Goal: Participate in discussion: Engage in conversation with other users on a specific topic

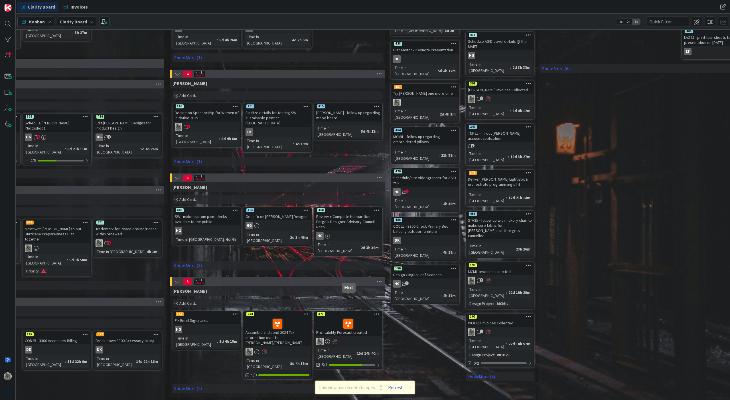
scroll to position [176, 432]
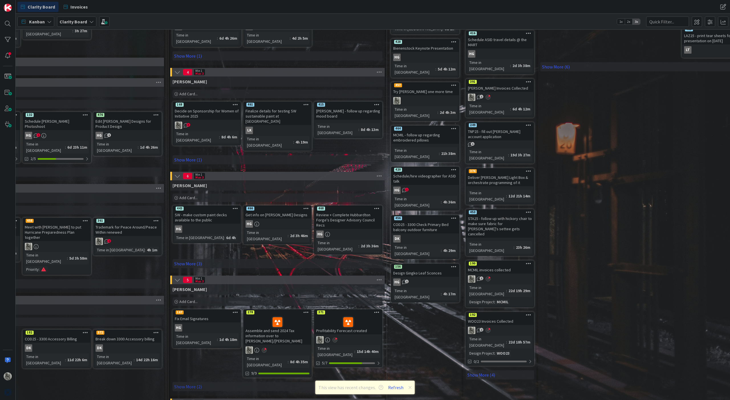
click at [190, 382] on link "Show More (2)" at bounding box center [277, 386] width 210 height 9
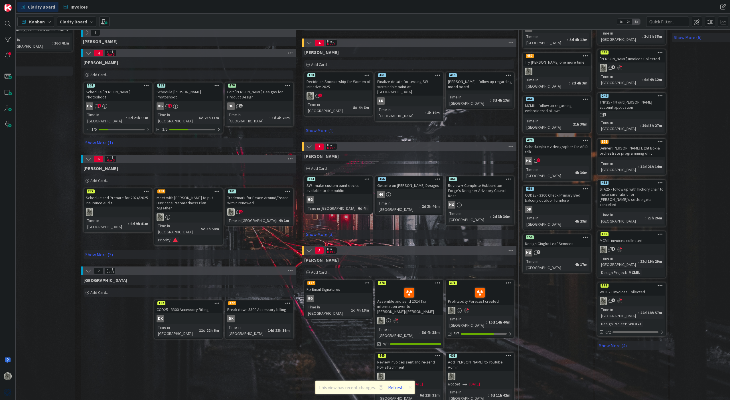
scroll to position [206, 300]
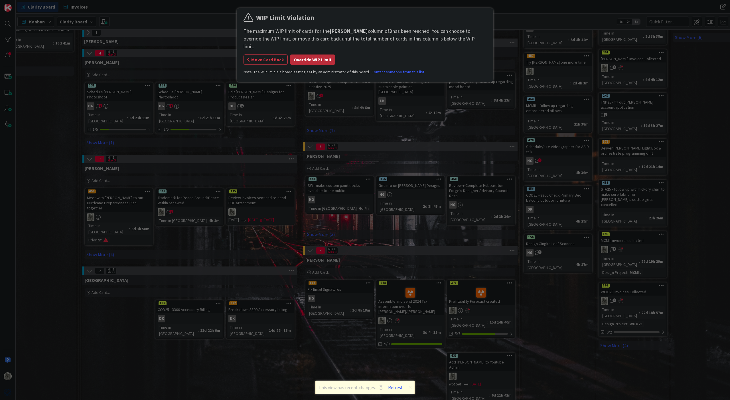
click at [316, 54] on button "Override WIP Limit" at bounding box center [312, 59] width 45 height 10
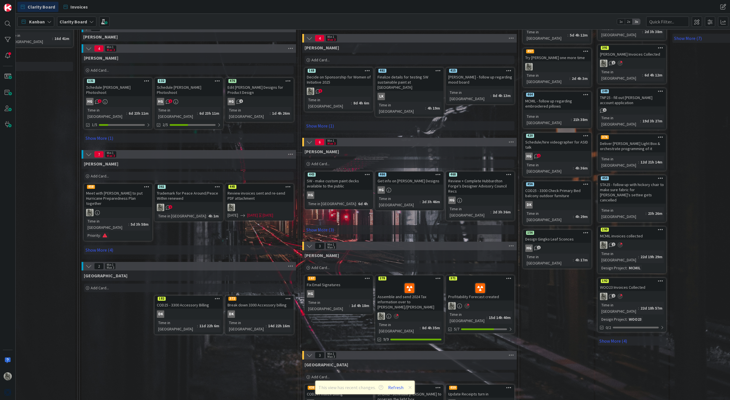
scroll to position [210, 201]
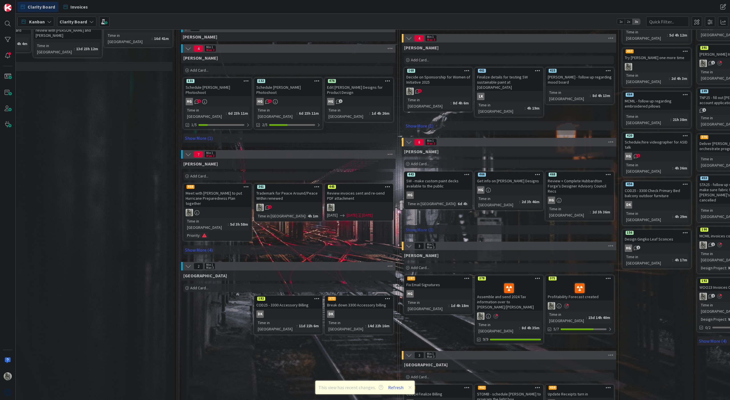
click at [422, 225] on link "Show More (3)" at bounding box center [509, 229] width 210 height 9
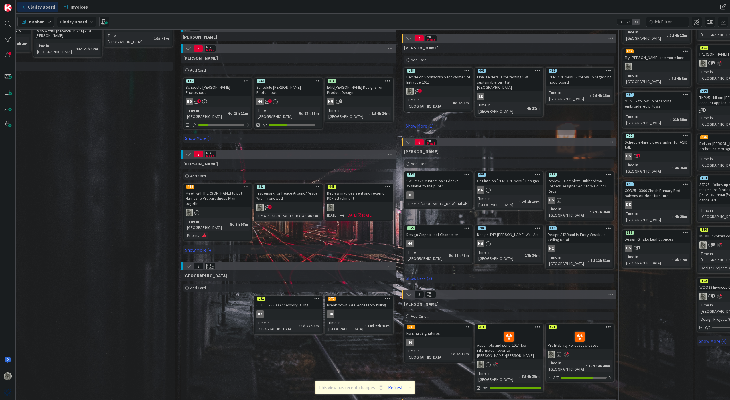
click at [490, 241] on icon at bounding box center [488, 243] width 5 height 5
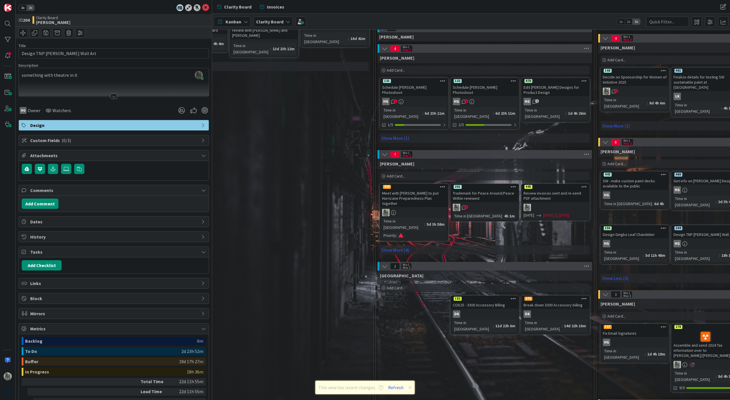
click at [491, 204] on div "2" at bounding box center [484, 207] width 67 height 7
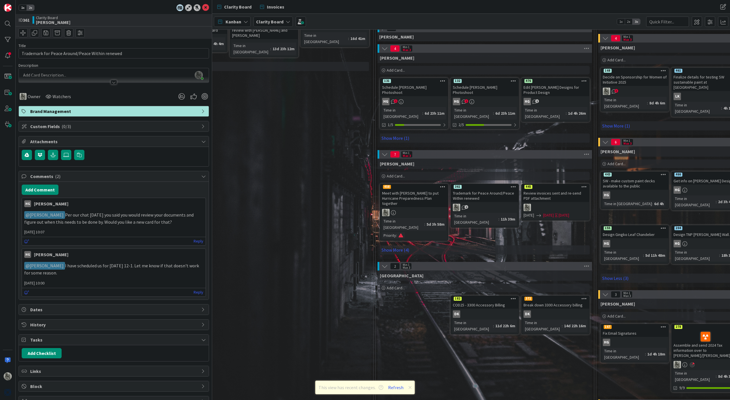
click at [162, 221] on p "﻿ @ Philip Allen ﻿ Per our chat yesterday you said you would review your docume…" at bounding box center [113, 218] width 179 height 14
click at [10, 55] on div at bounding box center [7, 55] width 11 height 11
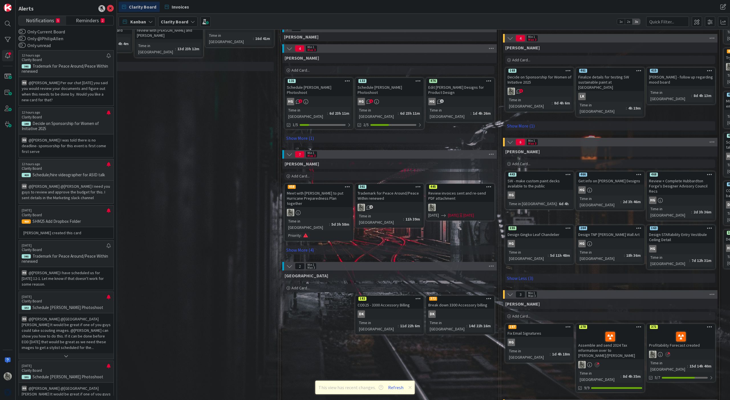
click at [50, 183] on p "@Lisa Kahn﻿ ﻿@Philip Allen﻿ I need you guys to review and approve the budget fo…" at bounding box center [66, 191] width 89 height 17
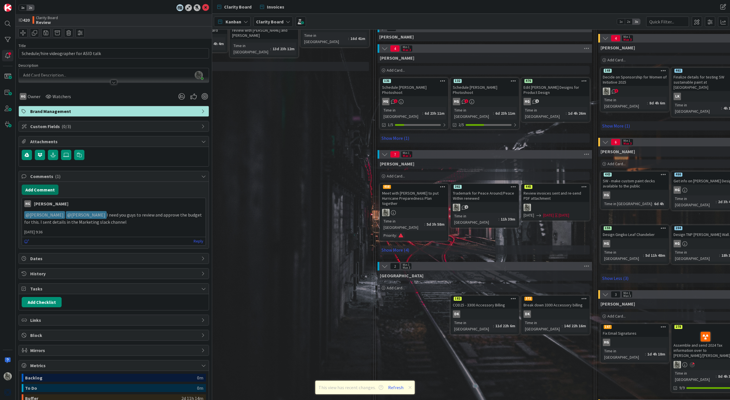
click at [43, 191] on button "Add Comment" at bounding box center [40, 189] width 37 height 10
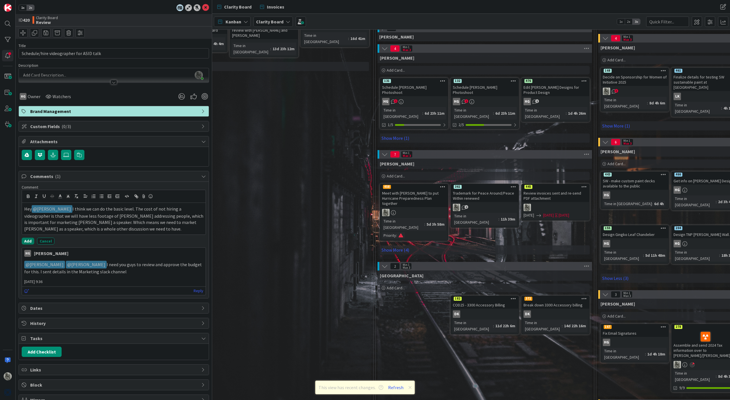
click at [27, 240] on button "Add" at bounding box center [28, 240] width 13 height 7
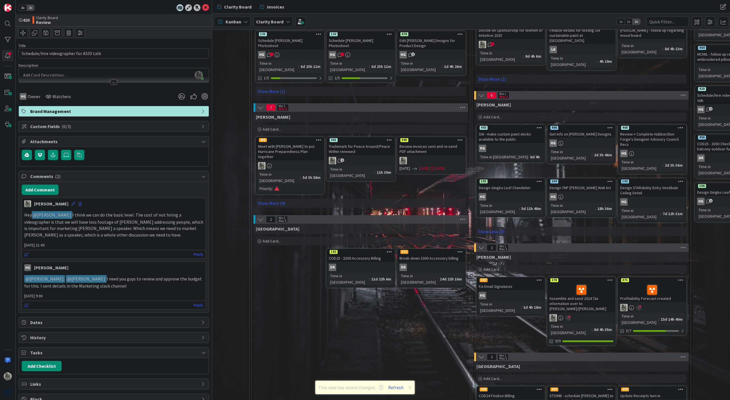
scroll to position [249, 325]
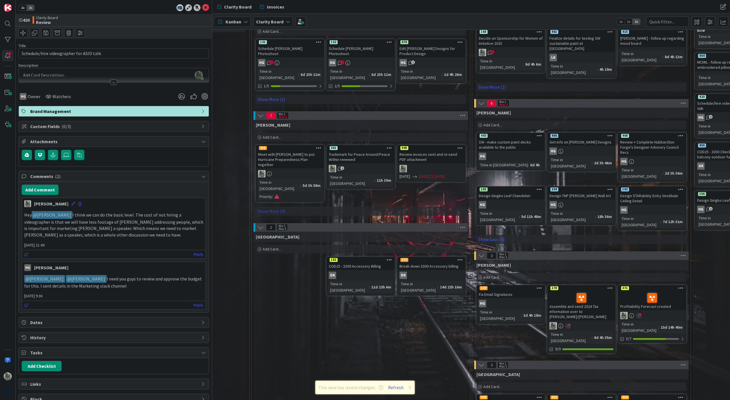
click at [266, 206] on link "Show More (4)" at bounding box center [361, 210] width 210 height 9
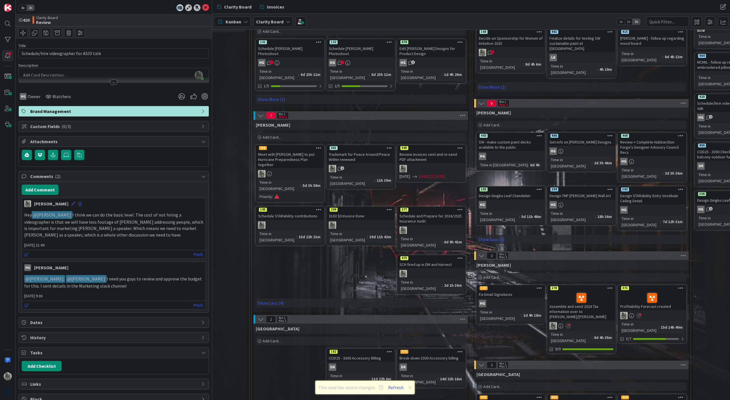
click at [431, 261] on div "SCH fired up in DM and Harvest" at bounding box center [431, 264] width 67 height 7
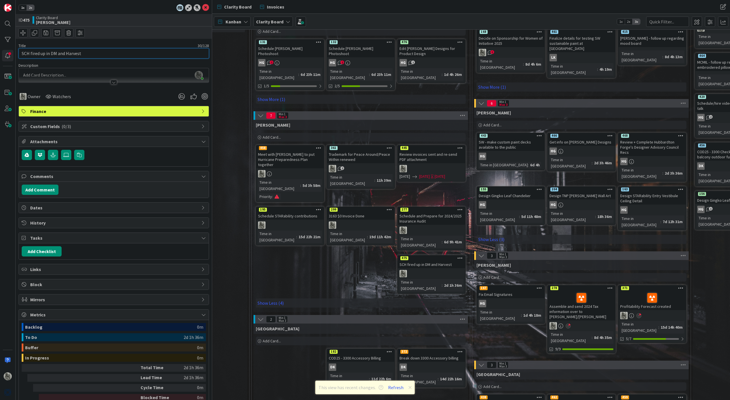
click at [26, 53] on input "SCH fired up in DM and Harvest" at bounding box center [114, 53] width 190 height 10
click at [26, 53] on input "SCM23 fired up in DM and Harvest" at bounding box center [114, 53] width 190 height 10
click at [34, 53] on input "SCM23 fired up in DM and Harvest" at bounding box center [114, 53] width 190 height 10
click at [33, 53] on input "SCM23 fired up in DM and Harvest" at bounding box center [114, 53] width 190 height 10
type input "SCM25 fired up in DM and Harvest"
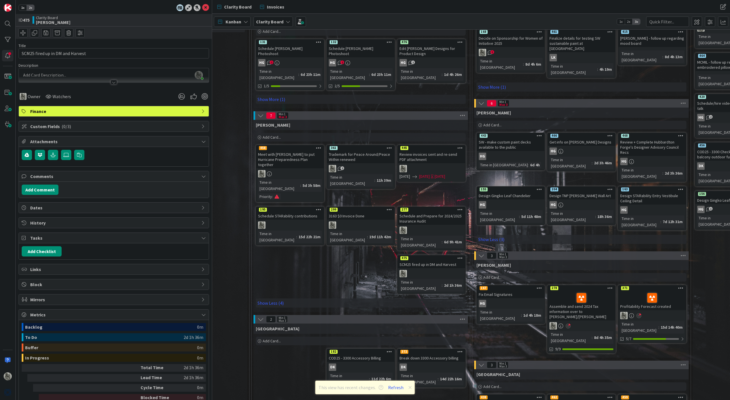
click at [295, 332] on div "Devon Add Card... 372 Break down 3300 Accessory billing DK Time in Column : 14d…" at bounding box center [360, 384] width 214 height 123
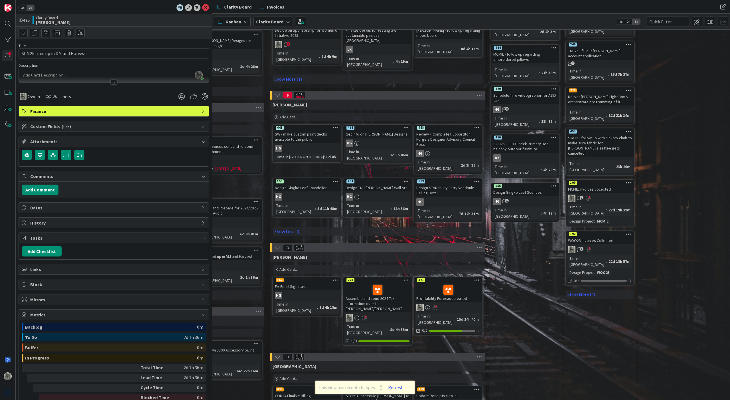
scroll to position [257, 538]
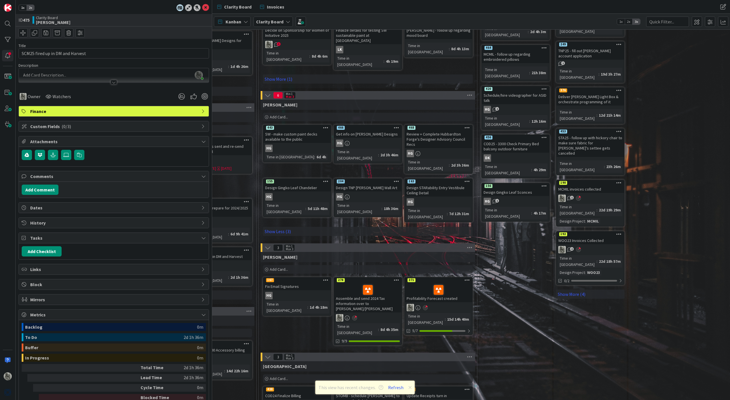
click at [289, 277] on div "167" at bounding box center [296, 279] width 67 height 5
click at [39, 190] on button "Add Comment" at bounding box center [40, 189] width 37 height 10
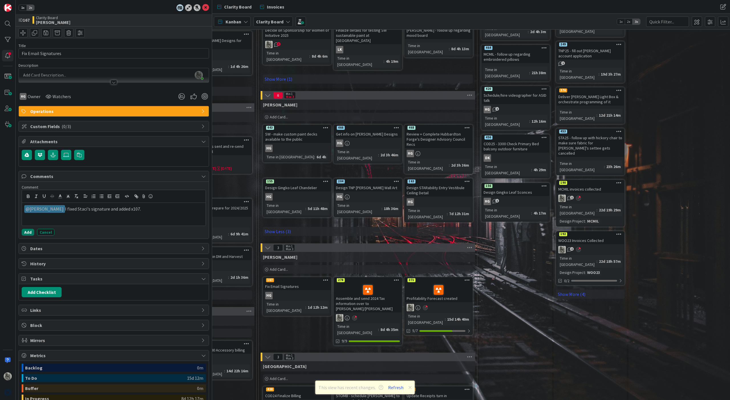
click at [28, 233] on button "Add" at bounding box center [28, 232] width 13 height 7
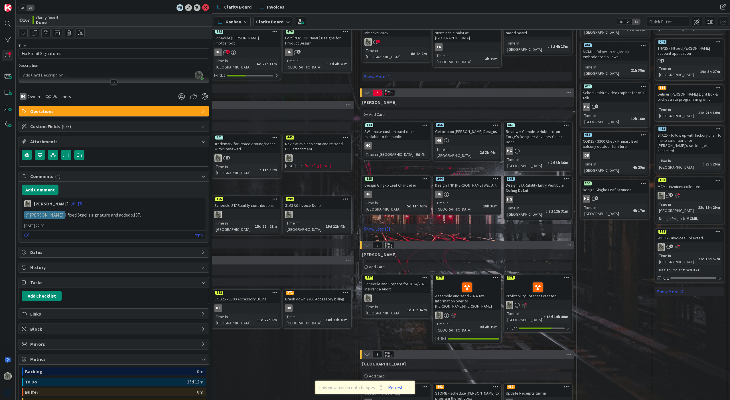
scroll to position [260, 460]
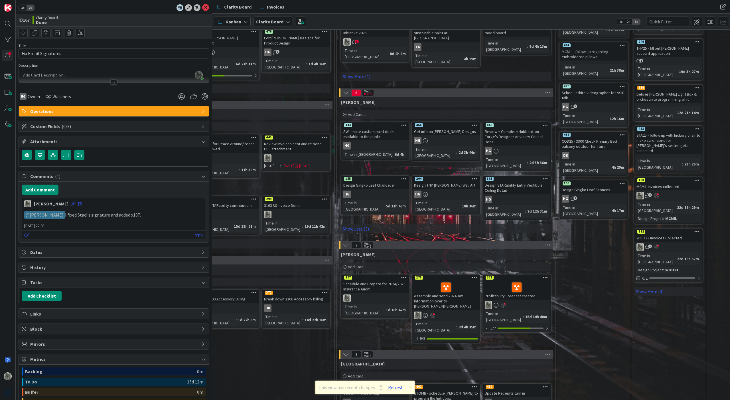
click at [404, 275] on icon at bounding box center [403, 277] width 5 height 4
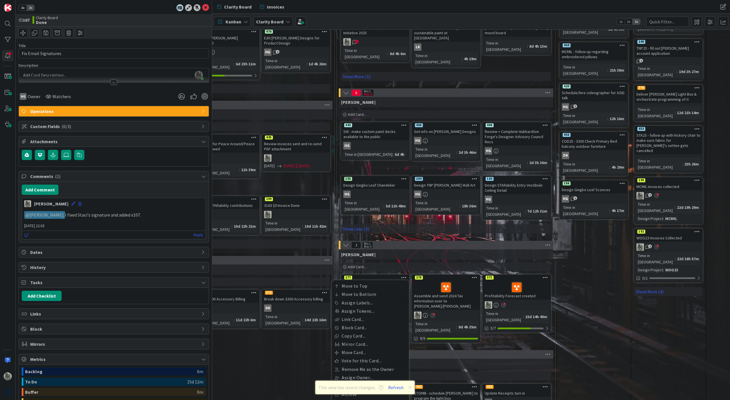
click at [603, 257] on div "Review Someone on the team can move this forward Add Card... 291 LAZ25 - Propos…" at bounding box center [593, 109] width 73 height 659
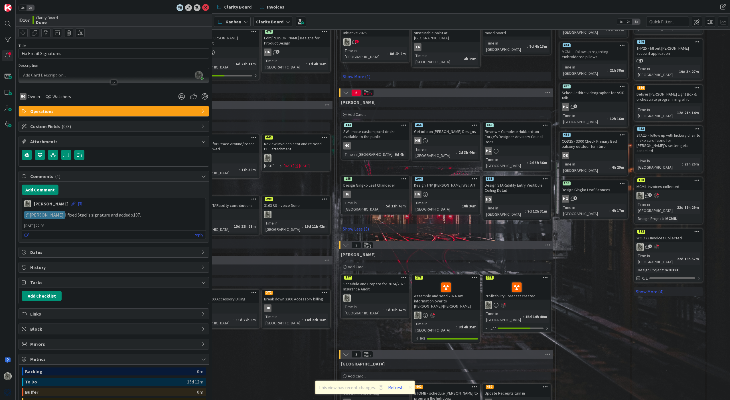
click at [405, 275] on icon at bounding box center [403, 277] width 5 height 4
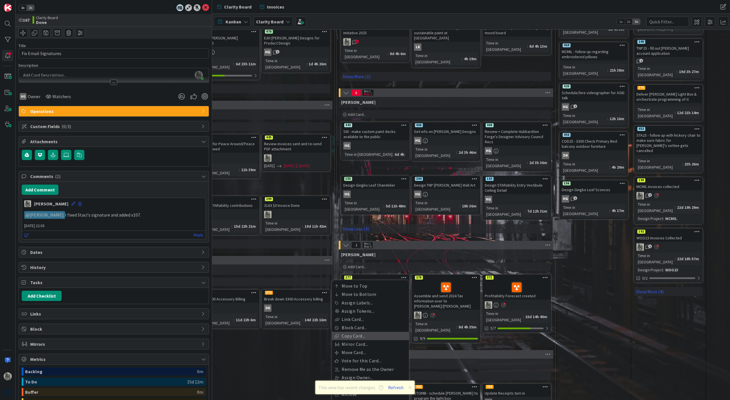
click at [355, 331] on link "Copy Card..." at bounding box center [370, 335] width 77 height 8
click at [339, 332] on textarea "Schedule and Prepare for 2024/2025 Insurance Audit" at bounding box center [366, 340] width 80 height 17
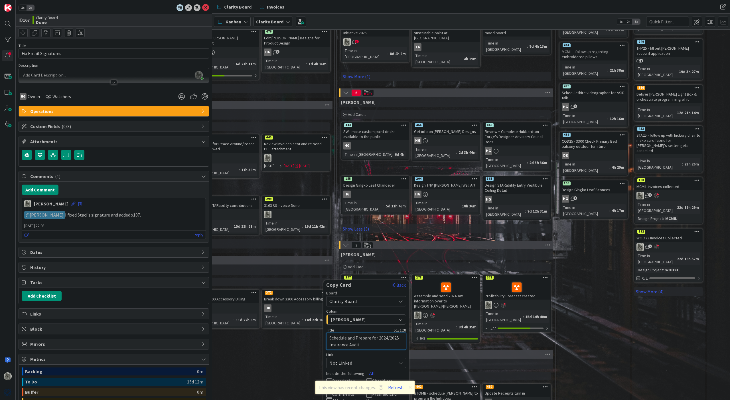
type textarea "x"
type textarea "ScheCdule and Prepare for 2024/2025 Insurance Audit"
type textarea "x"
type textarea "ScheCodule and Prepare for 2024/2025 Insurance Audit"
type textarea "x"
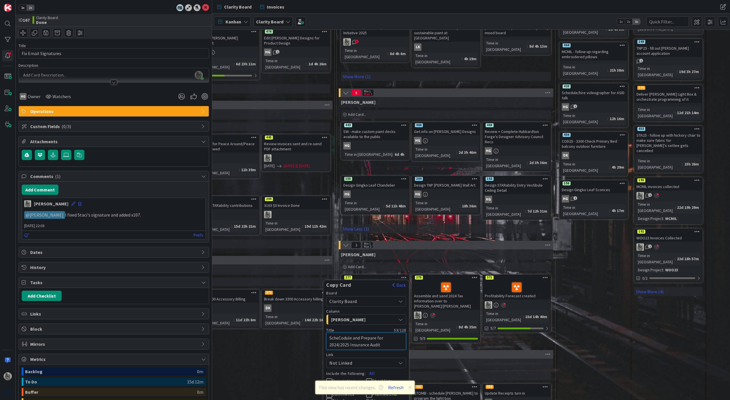
type textarea "C"
type textarea "x"
type textarea "Co"
type textarea "x"
type textarea "Com"
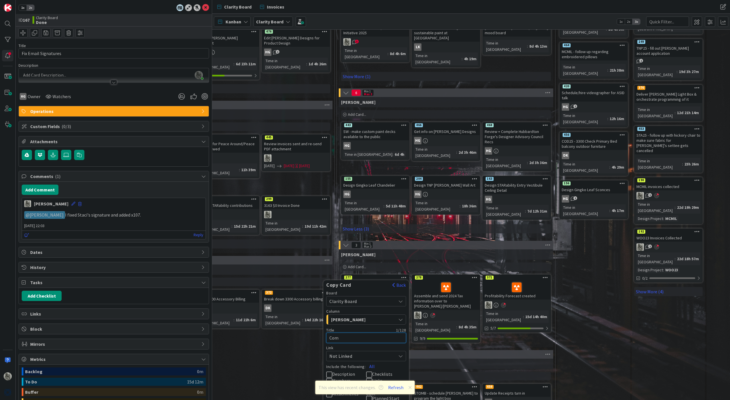
type textarea "x"
type textarea "Comp"
type textarea "x"
type textarea "Compl"
type textarea "x"
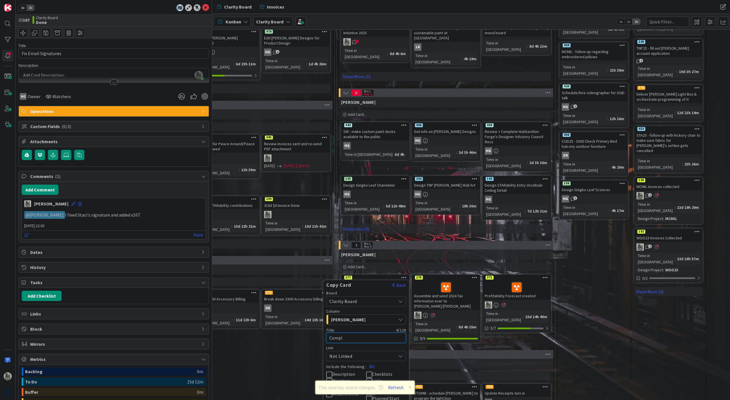
type textarea "Comple"
type textarea "x"
type textarea "Complet"
type textarea "x"
type textarea "Complete"
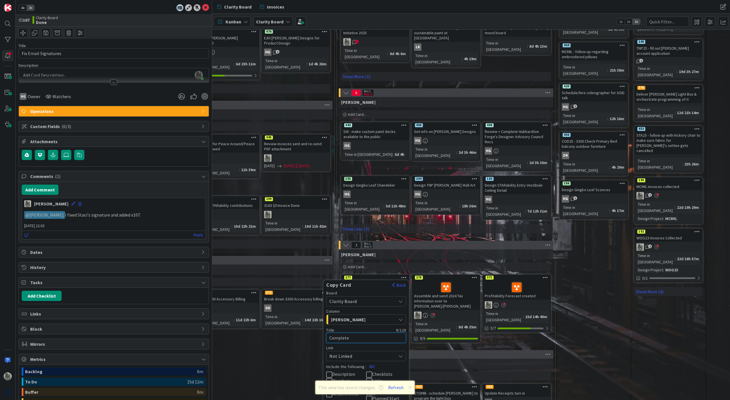
type textarea "x"
type textarea "Complete"
type textarea "x"
type textarea "Complete d"
type textarea "x"
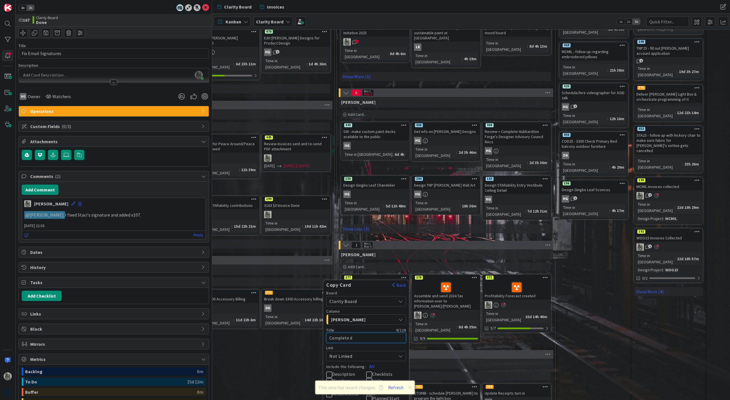
type textarea "Complete do"
type textarea "x"
type textarea "Complete doc"
type textarea "x"
type textarea "Complete docs"
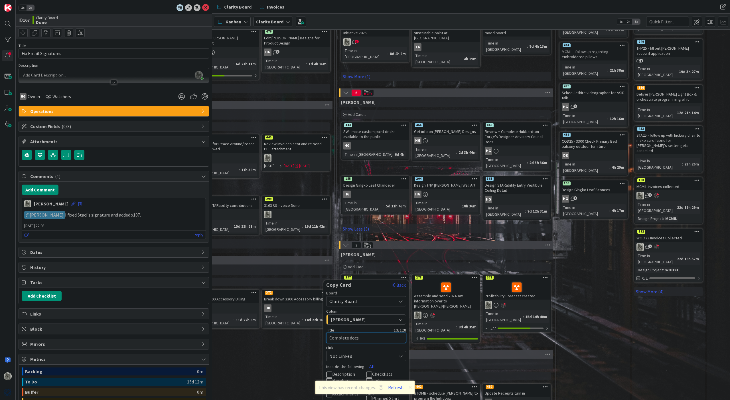
type textarea "x"
type textarea "Complete docs"
type textarea "x"
type textarea "Complete docs f"
type textarea "x"
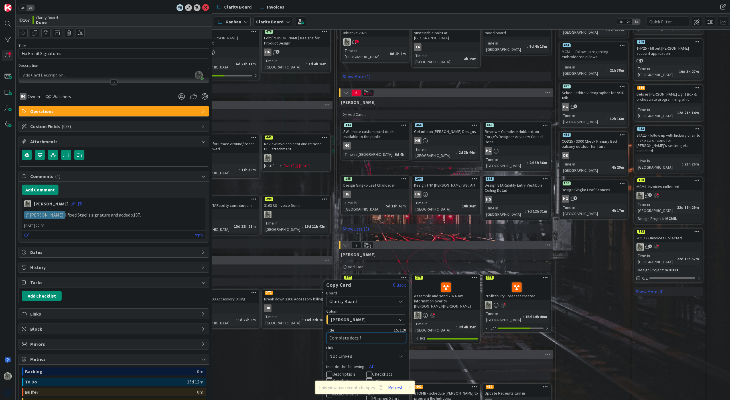
type textarea "Complete docs fo"
type textarea "x"
type textarea "Complete docs for"
type textarea "x"
type textarea "Complete docs for"
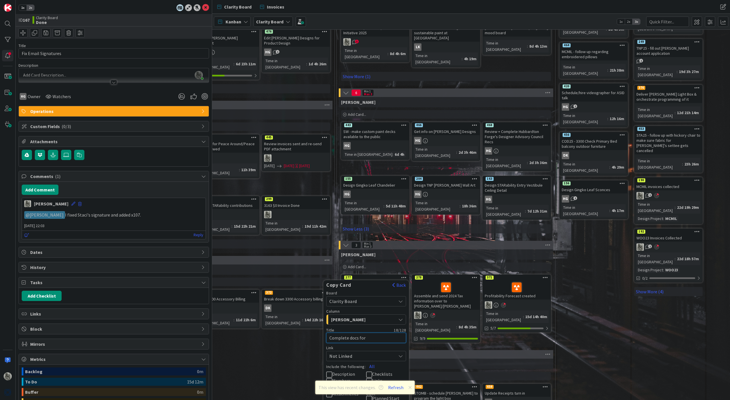
type textarea "x"
type textarea "Complete docs for i"
type textarea "x"
type textarea "Complete docs for in"
type textarea "x"
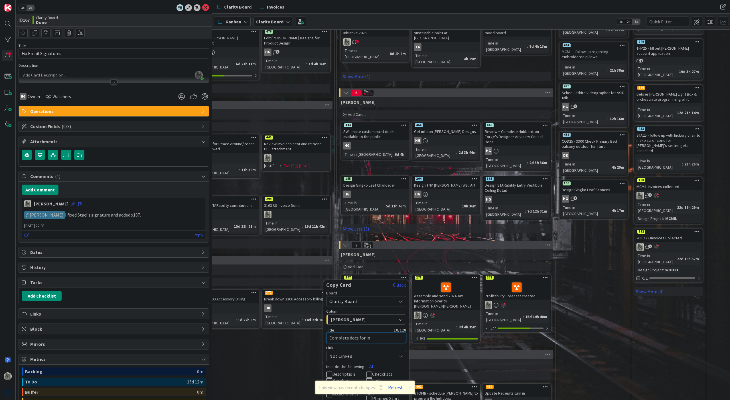
type textarea "Complete docs for ins"
type textarea "x"
type textarea "Complete docs for insu"
type textarea "x"
type textarea "Complete docs for insur"
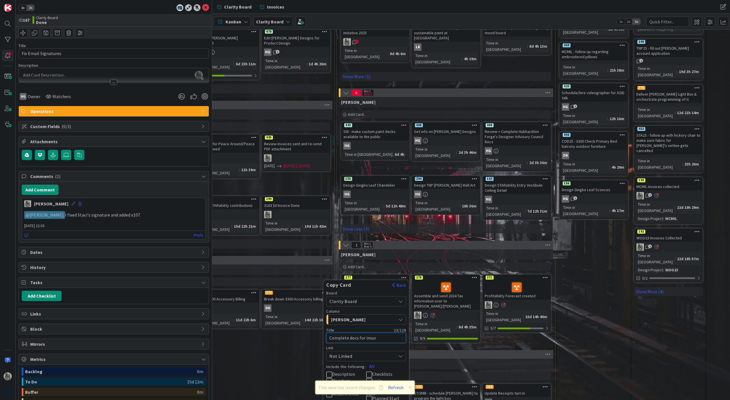
type textarea "x"
type textarea "Complete docs for insura"
type textarea "x"
type textarea "Complete docs for insuran"
type textarea "x"
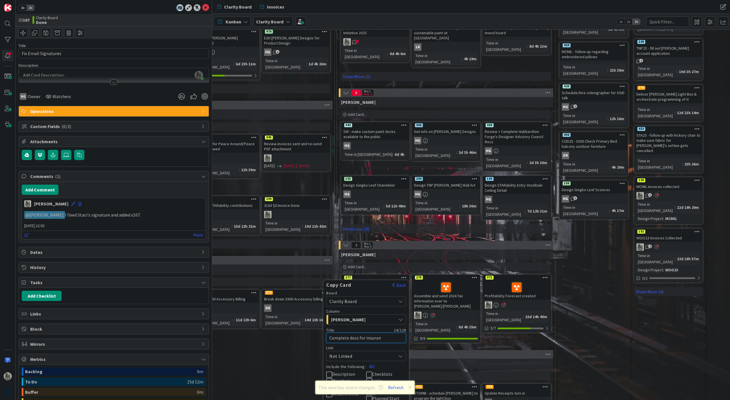
type textarea "Complete docs for insuranc"
type textarea "x"
type textarea "Complete docs for insurance"
type textarea "x"
type textarea "Complete docs for insurance"
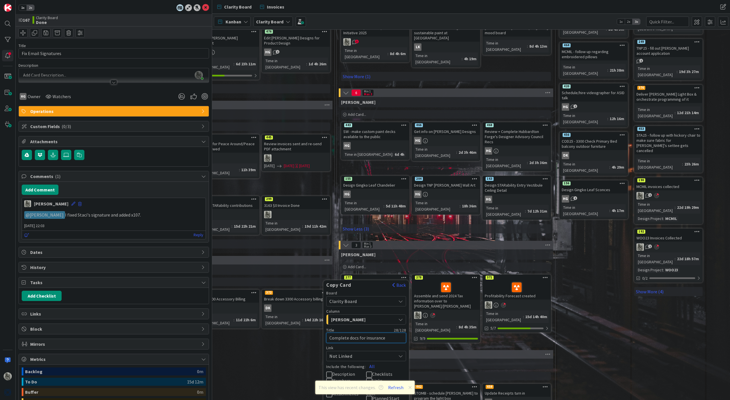
type textarea "x"
type textarea "Complete docs for insurance r"
type textarea "x"
type textarea "Complete docs for insurance re"
type textarea "x"
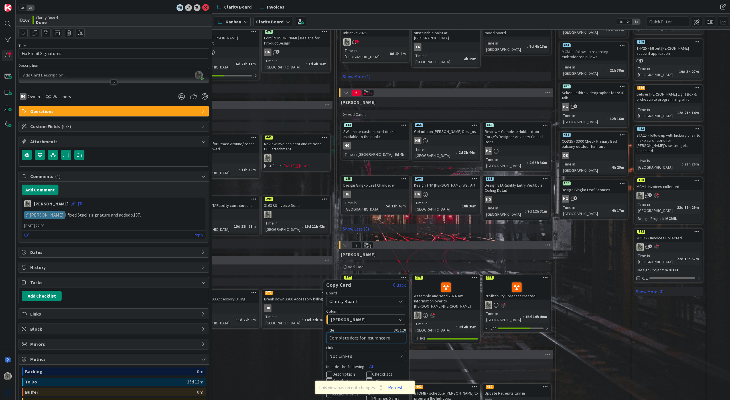
type textarea "Complete docs for insurance r"
type textarea "x"
type textarea "Complete docs for insurance"
type textarea "x"
type textarea "Complete docs for insurance a"
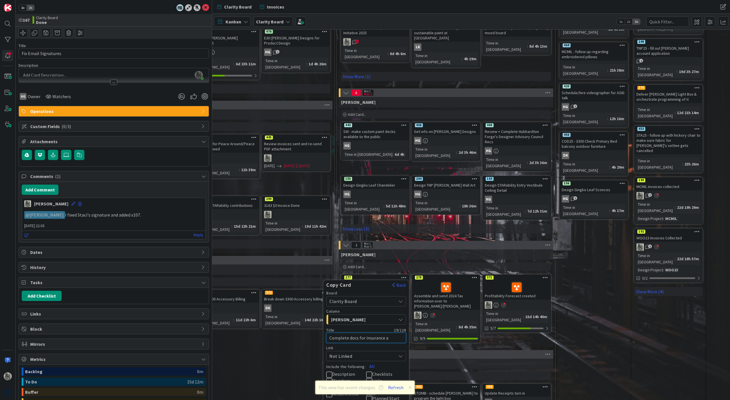
type textarea "x"
type textarea "Complete docs for insurance au"
type textarea "x"
type textarea "Complete docs for insurance aud"
type textarea "x"
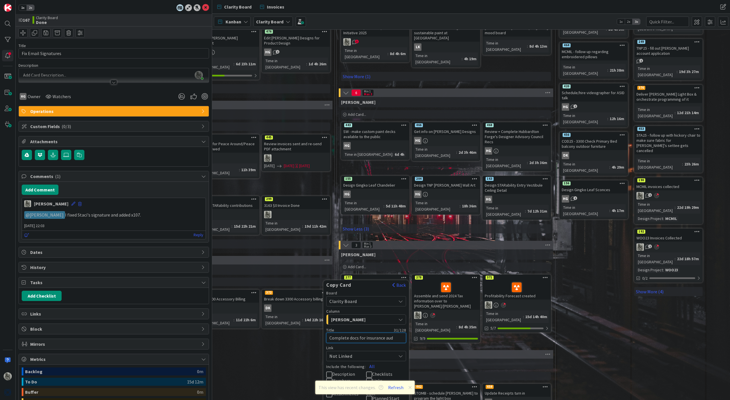
type textarea "Complete docs for insurance audi"
type textarea "x"
type textarea "Complete docs for insurance audit"
click at [397, 387] on button "Refresh" at bounding box center [395, 386] width 19 height 7
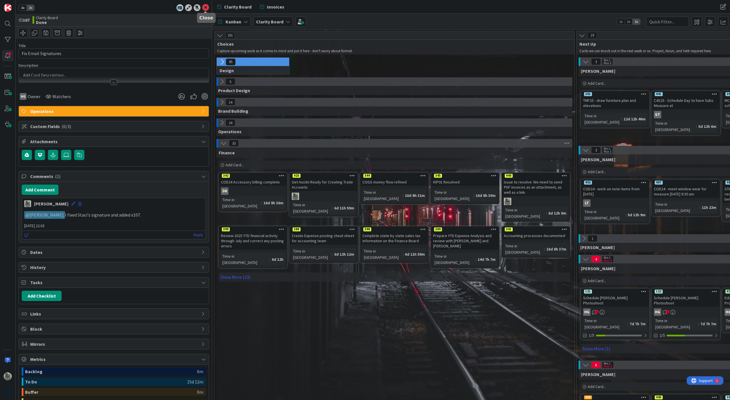
click at [205, 8] on icon at bounding box center [205, 7] width 7 height 7
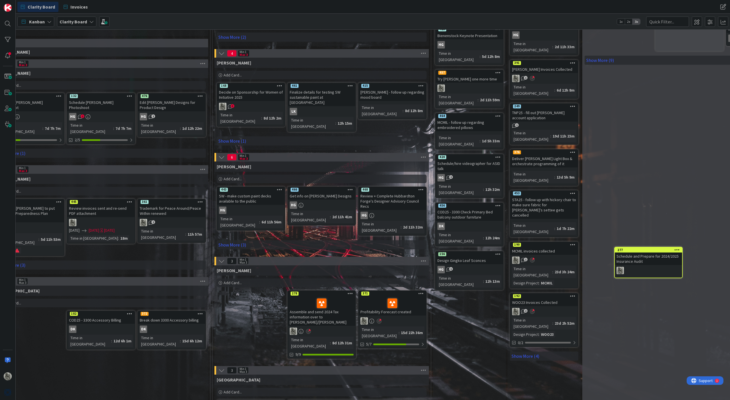
scroll to position [195, 395]
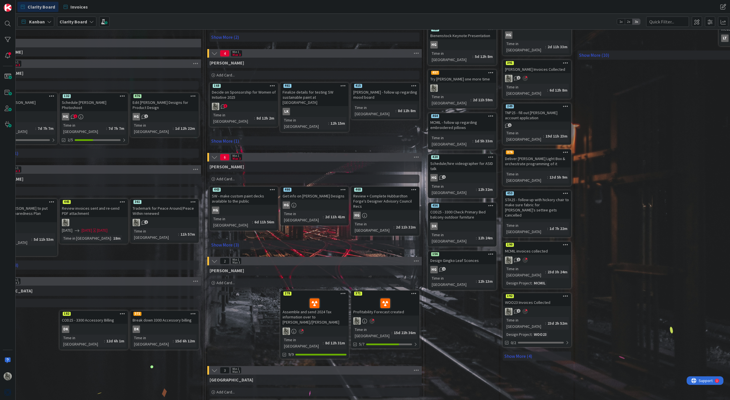
click at [214, 281] on icon at bounding box center [212, 282] width 3 height 3
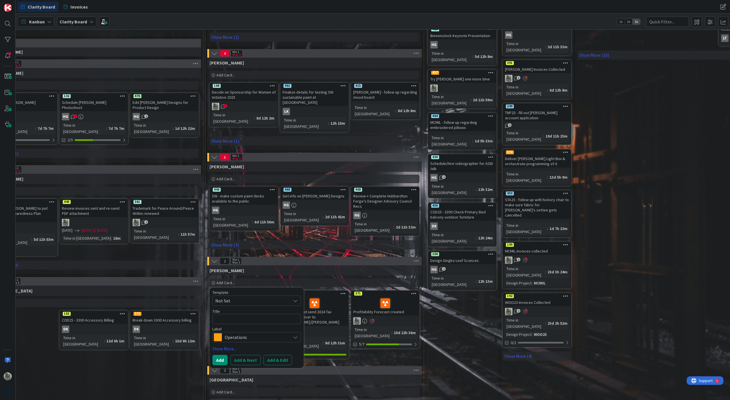
type textarea "x"
type textarea "C"
type textarea "x"
type textarea "Co"
type textarea "x"
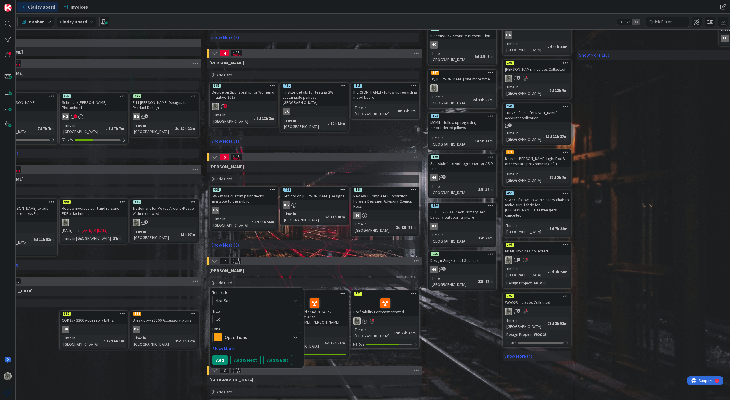
type textarea "Com"
type textarea "x"
type textarea "Comp"
type textarea "x"
type textarea "Compl"
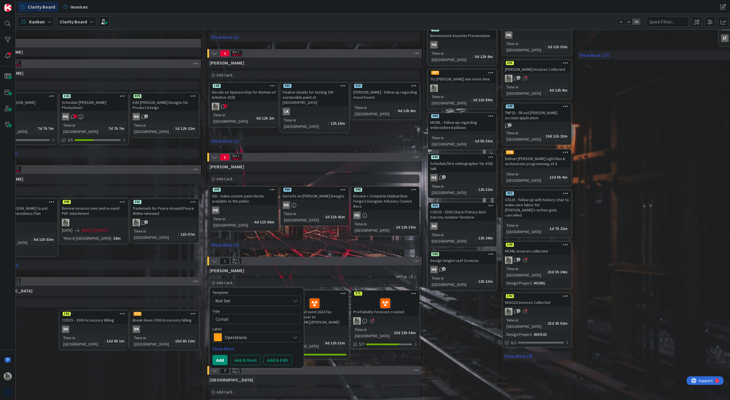
type textarea "x"
type textarea "Comple"
type textarea "x"
type textarea "Complet"
type textarea "x"
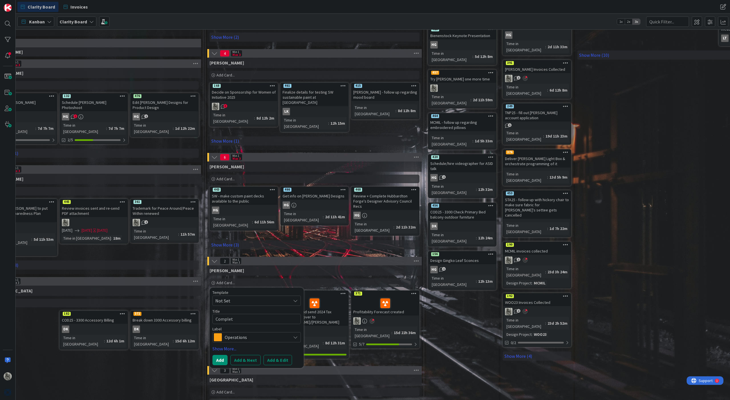
type textarea "Complete"
type textarea "x"
type textarea "Complete"
type textarea "x"
type textarea "Complete d"
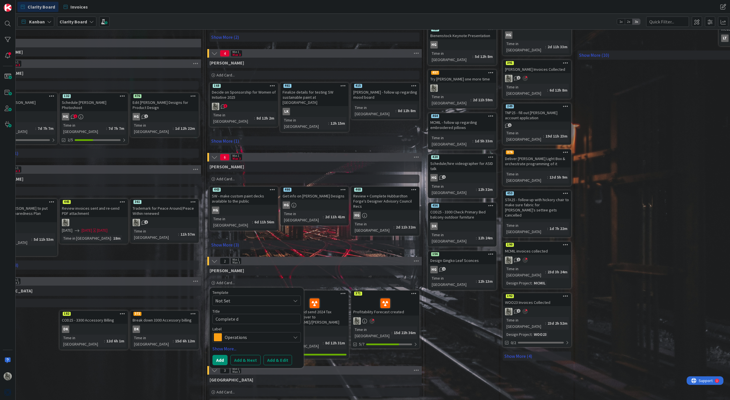
type textarea "x"
type textarea "Complete do"
type textarea "x"
type textarea "Complete doc"
type textarea "x"
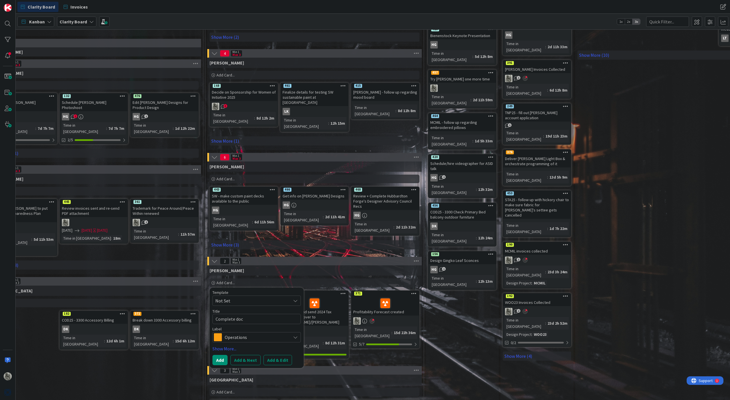
type textarea "Complete docu"
type textarea "x"
type textarea "Complete docus"
type textarea "x"
type textarea "Complete docu"
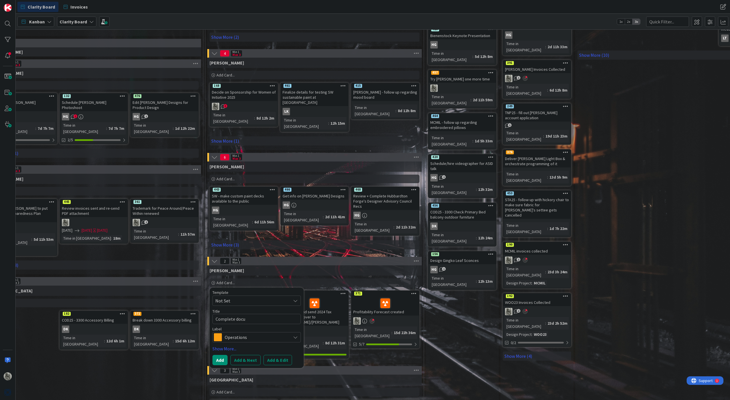
type textarea "x"
type textarea "Complete doc"
type textarea "x"
type textarea "Complete docs"
type textarea "x"
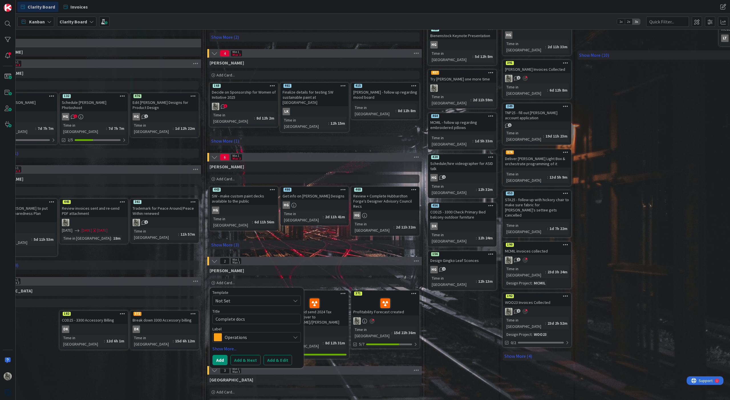
type textarea "Complete docs"
type textarea "x"
type textarea "Complete docs"
type textarea "x"
type textarea "Complete doc"
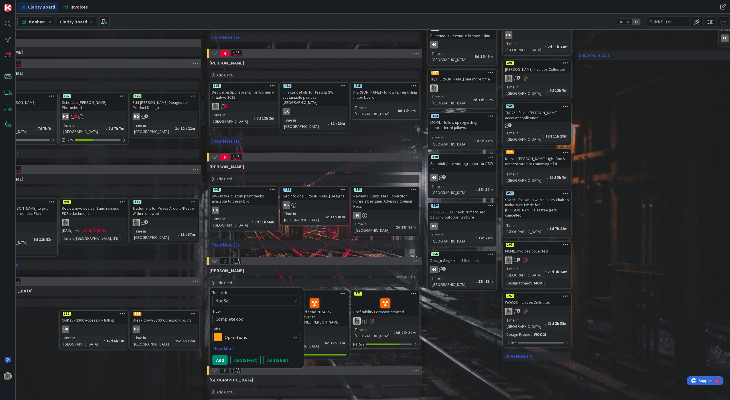
type textarea "x"
type textarea "Complete docu"
type textarea "x"
type textarea "Complete docum"
type textarea "x"
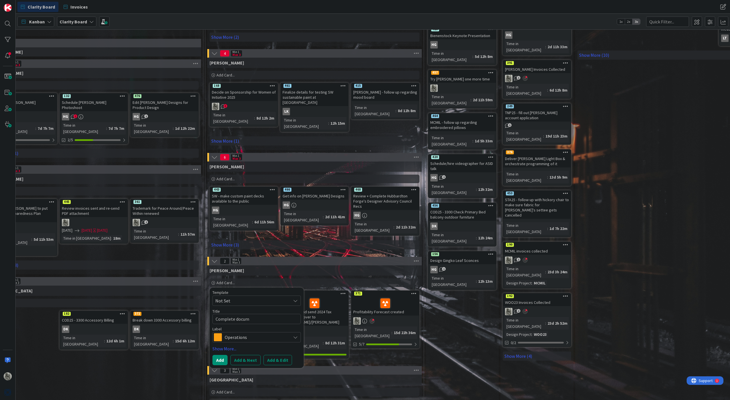
type textarea "Complete docume"
type textarea "x"
type textarea "Complete documen"
type textarea "x"
type textarea "Complete document"
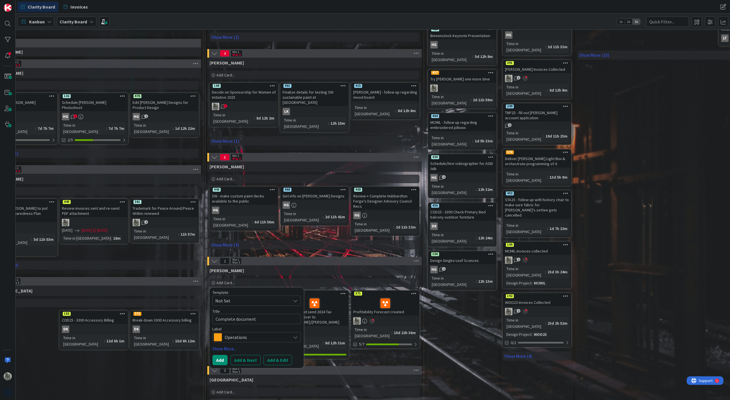
type textarea "x"
type textarea "Complete documenta"
type textarea "x"
type textarea "Complete documentat"
type textarea "x"
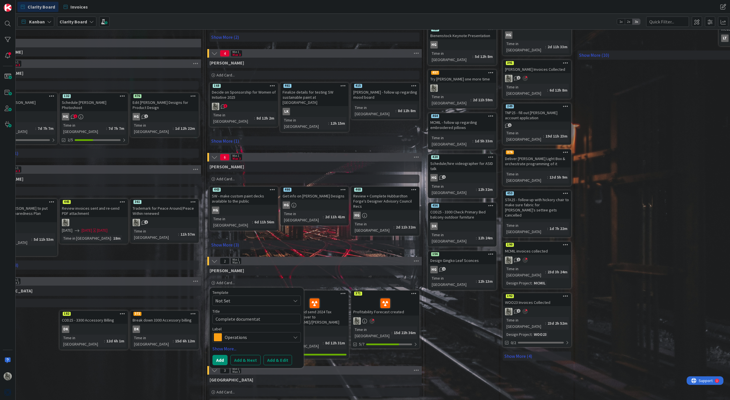
type textarea "Complete documentati"
type textarea "x"
type textarea "Complete documentatio"
type textarea "x"
type textarea "Complete documentation"
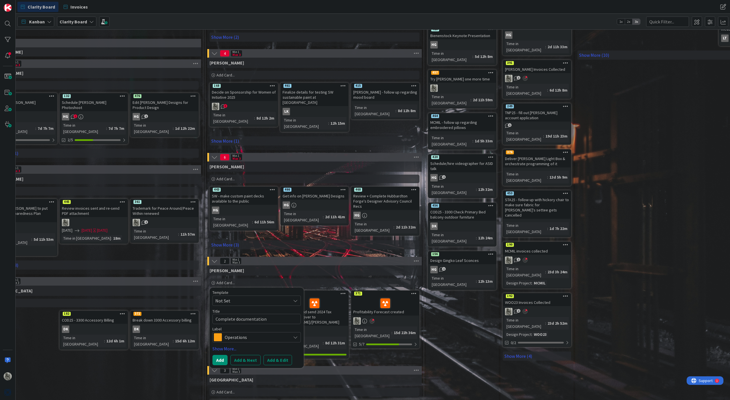
type textarea "x"
type textarea "Complete documentation"
type textarea "x"
type textarea "Complete documentation f"
type textarea "x"
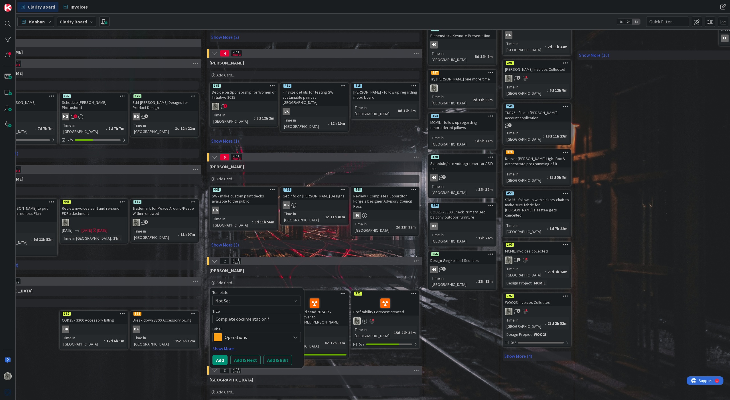
type textarea "Complete documentation fo"
type textarea "x"
type textarea "Complete documentation for"
type textarea "x"
type textarea "Complete documentation for"
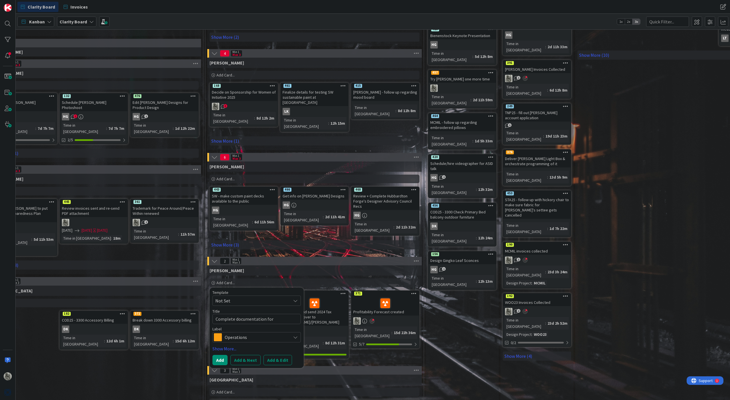
type textarea "x"
type textarea "Complete documentation for i"
type textarea "x"
type textarea "Complete documentation for in"
type textarea "x"
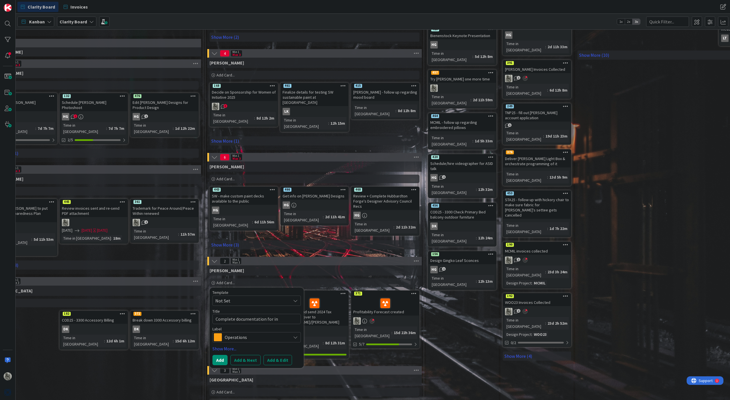
type textarea "Complete documentation for ins"
type textarea "x"
type textarea "Complete documentation for insu"
type textarea "x"
type textarea "Complete documentation for insur"
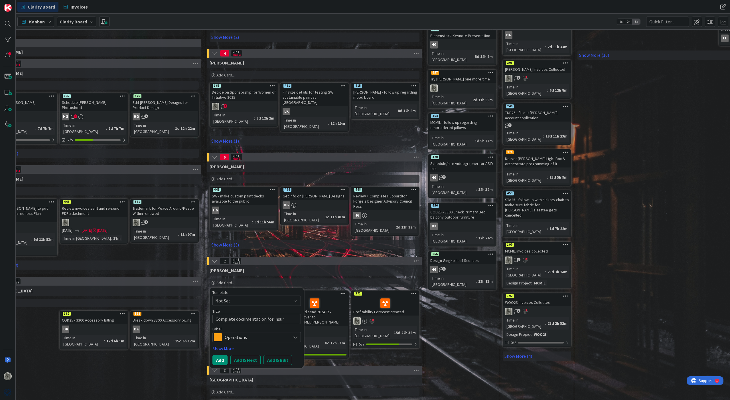
type textarea "x"
type textarea "Complete documentation for insura"
type textarea "x"
type textarea "Complete documentation for insuran"
type textarea "x"
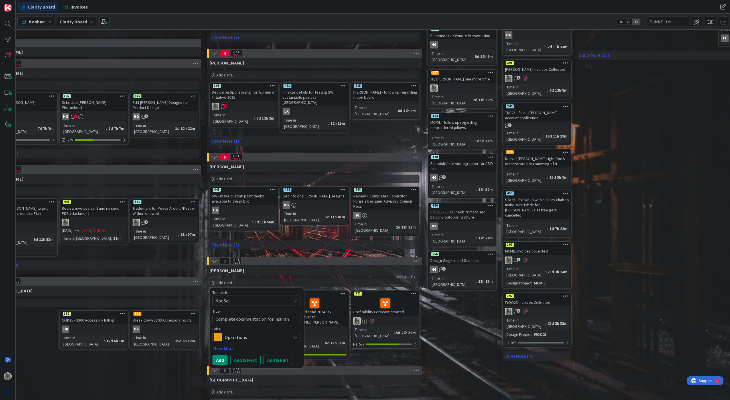
type textarea "Complete documentation for insuranc"
type textarea "x"
type textarea "Complete documentation for insurance"
type textarea "x"
type textarea "Complete documentation for insurance"
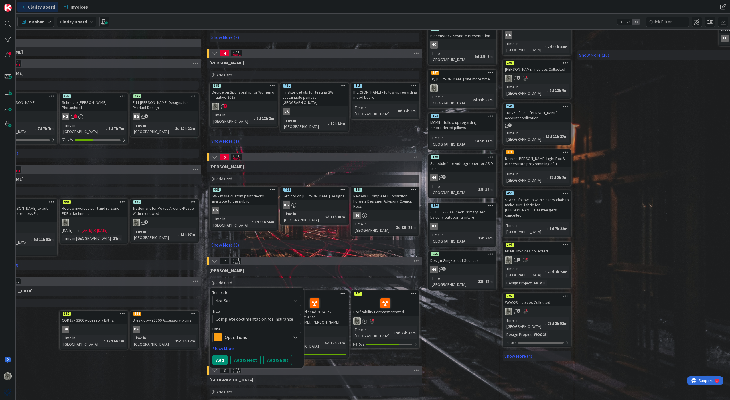
type textarea "x"
type textarea "Complete documentation for insurance r"
type textarea "x"
type textarea "Complete documentation for insurance re"
type textarea "x"
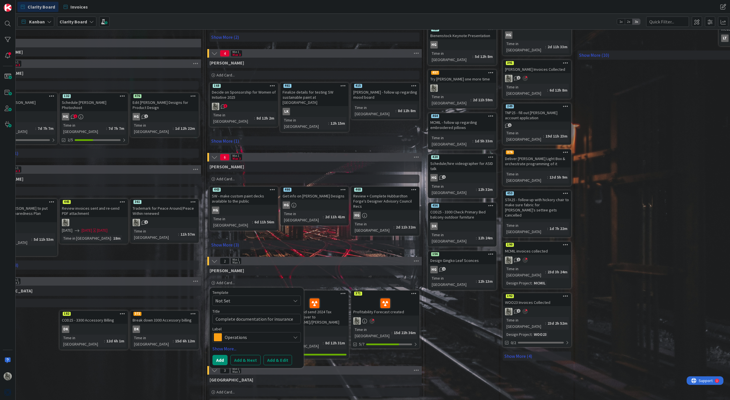
type textarea "Complete documentation for insurance rev"
type textarea "x"
type textarea "Complete documentation for insurance revi"
type textarea "x"
type textarea "Complete documentation for insurance revie"
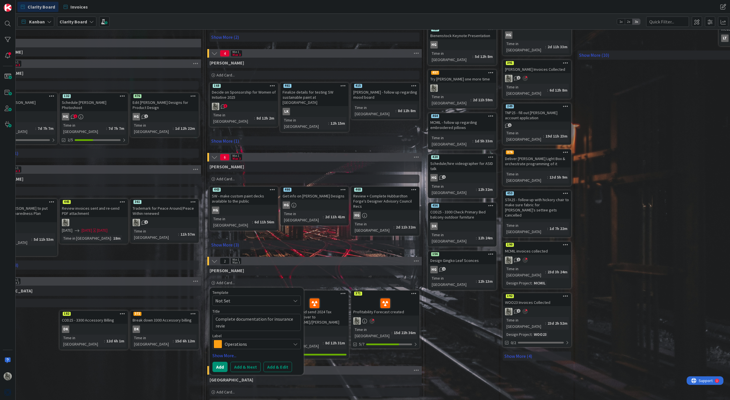
type textarea "x"
type textarea "Complete documentation for insurance review"
click at [233, 340] on span "Operations" at bounding box center [256, 344] width 63 height 8
click at [235, 394] on span "Finance" at bounding box center [269, 398] width 70 height 9
type textarea "x"
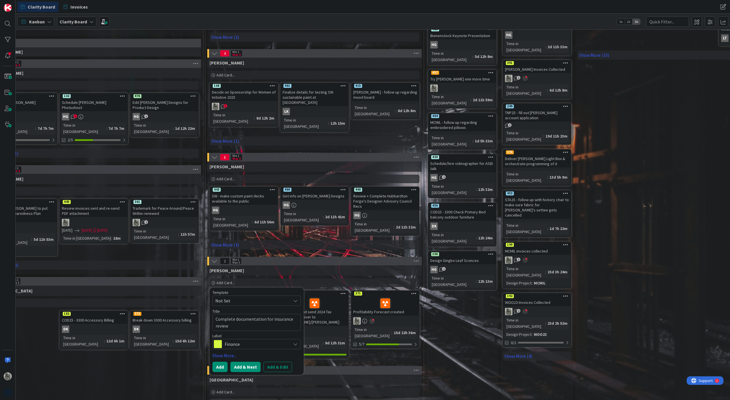
click at [241, 361] on button "Add & Next" at bounding box center [245, 366] width 30 height 10
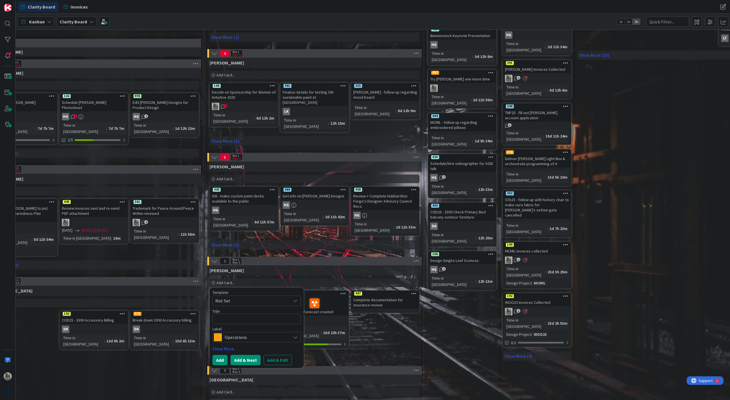
click at [241, 342] on div "Template Not Set Title 0 / 128 Label Operations Brand Management Operations Pro…" at bounding box center [256, 327] width 94 height 80
click at [398, 296] on div "[PERSON_NAME] Add Card... Template Not Set Title 0 / 128 Label Operations Brand…" at bounding box center [314, 314] width 214 height 98
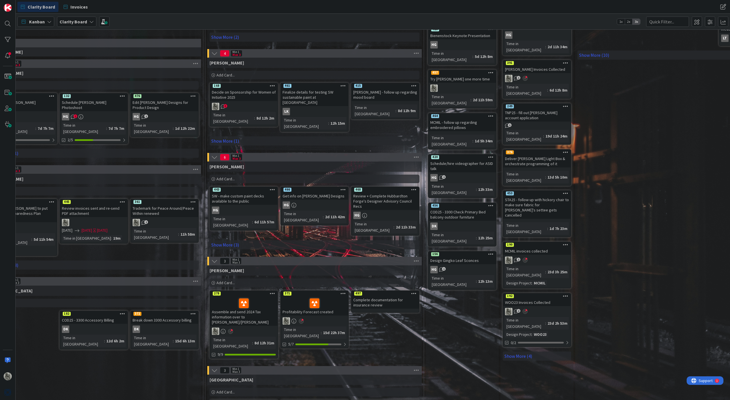
click at [415, 291] on icon at bounding box center [413, 293] width 5 height 4
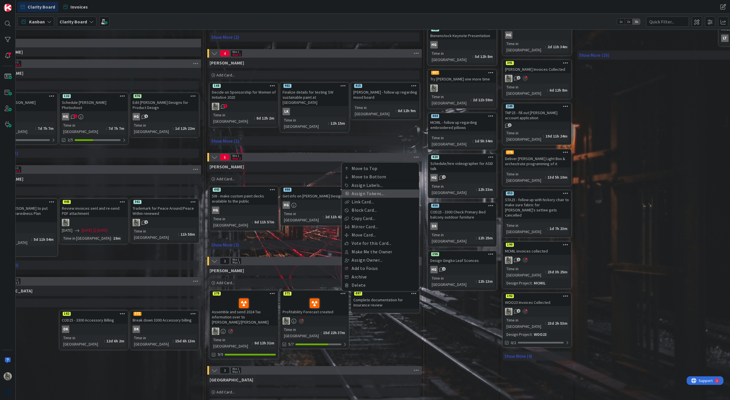
click at [374, 189] on link "Assign Tokens..." at bounding box center [380, 193] width 77 height 8
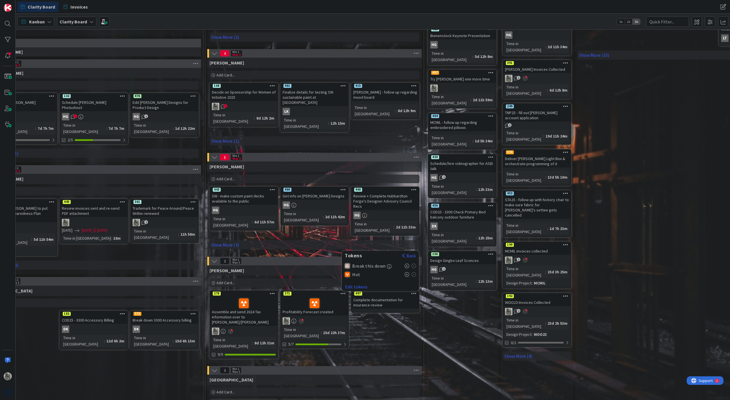
click at [407, 263] on icon at bounding box center [406, 265] width 5 height 5
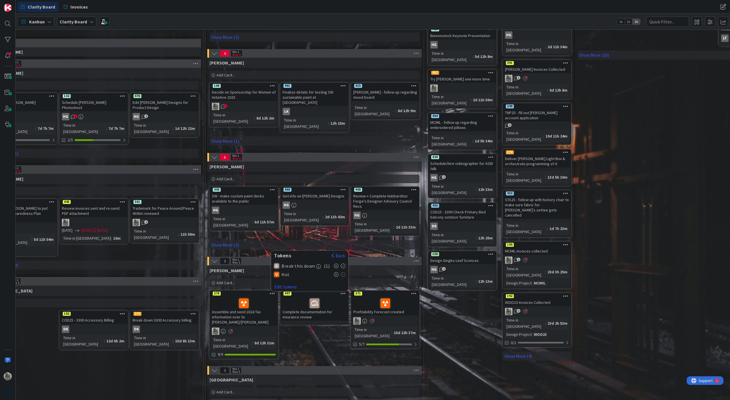
click at [299, 309] on div "[PERSON_NAME] Add Card... Template Not Set Title 0 / 128 Label Operations Brand…" at bounding box center [314, 314] width 214 height 98
click at [299, 296] on div "Complete documentation for insurance review" at bounding box center [314, 308] width 67 height 25
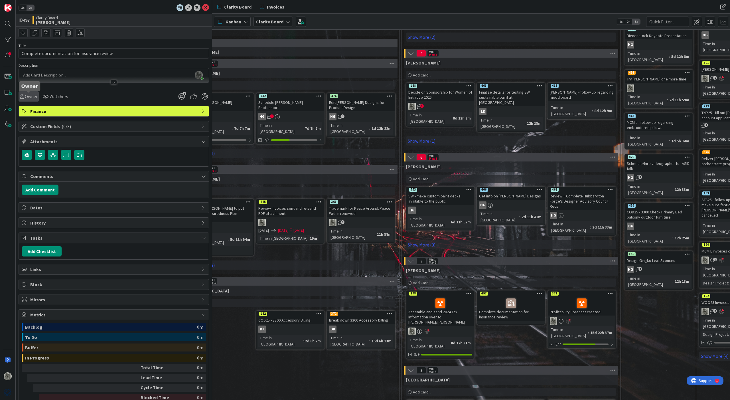
click at [25, 97] on span "Owner" at bounding box center [31, 96] width 13 height 7
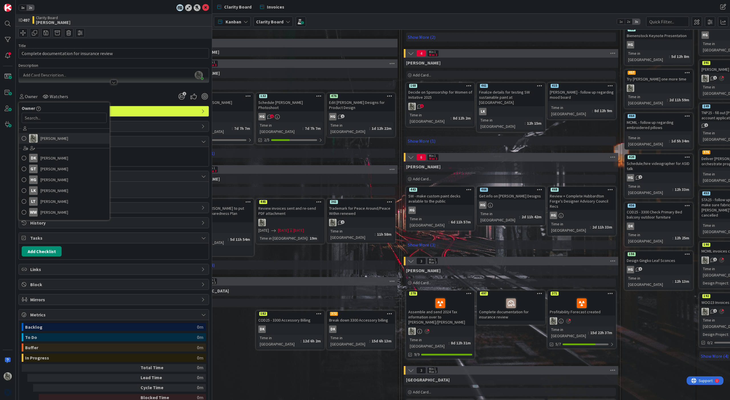
click at [23, 139] on span at bounding box center [24, 138] width 5 height 9
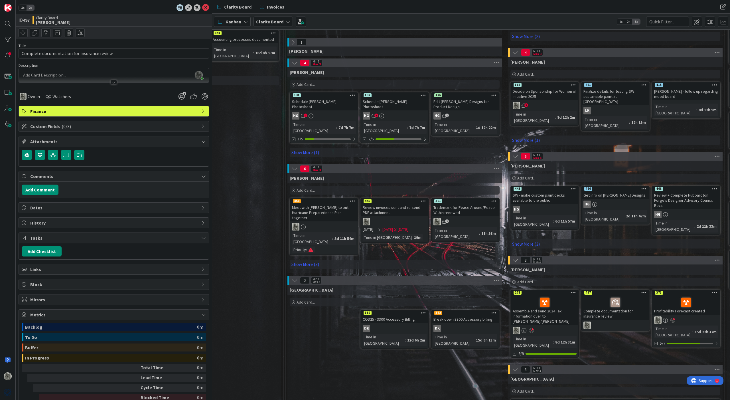
scroll to position [196, 291]
click at [303, 259] on link "Show More (3)" at bounding box center [395, 263] width 210 height 9
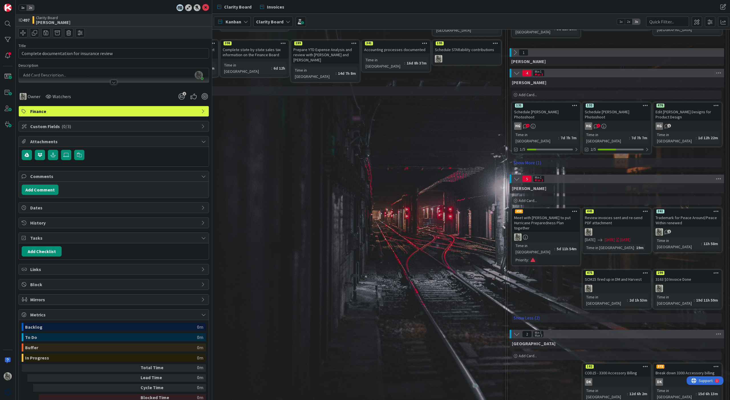
scroll to position [186, 81]
